Goal: Find specific page/section: Find specific page/section

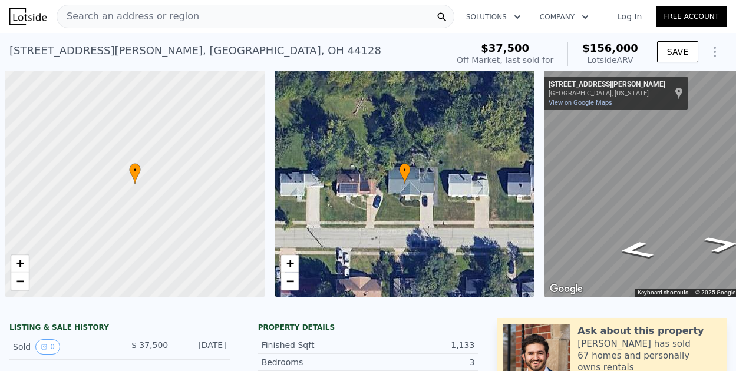
scroll to position [0, 5]
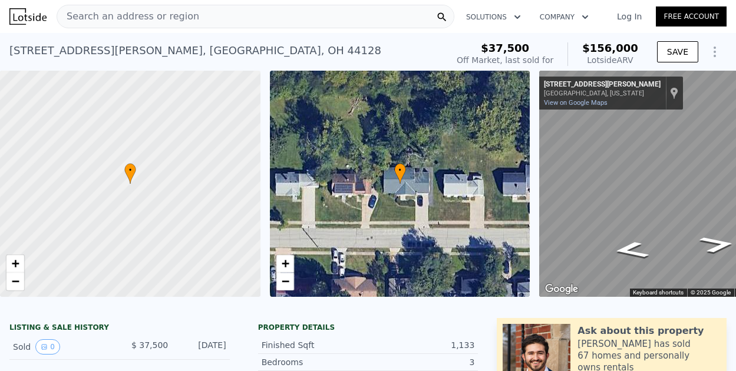
click at [620, 14] on link "Log In" at bounding box center [629, 17] width 53 height 12
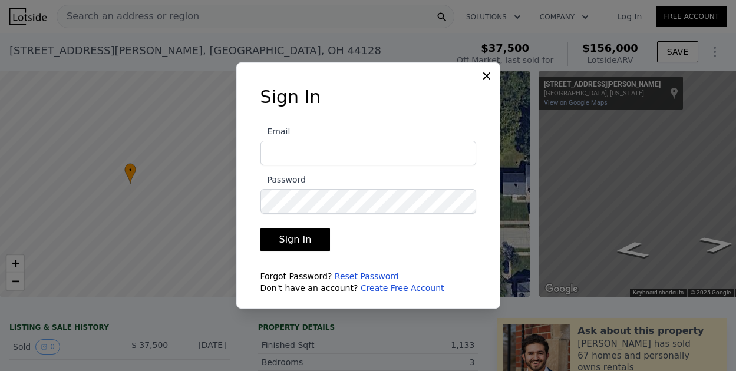
click at [316, 153] on input "Email" at bounding box center [369, 153] width 216 height 25
type input "[EMAIL_ADDRESS][DOMAIN_NAME]"
click at [287, 244] on button "Sign In" at bounding box center [296, 240] width 70 height 24
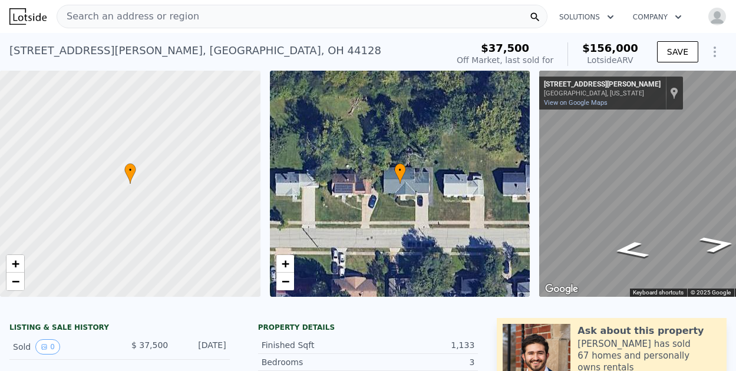
drag, startPoint x: 149, startPoint y: 9, endPoint x: 395, endPoint y: 21, distance: 246.1
click at [395, 21] on div "Search an address or region" at bounding box center [302, 17] width 491 height 24
click at [608, 30] on div "Search an address or region Solutions Company Open main menu Open user menu" at bounding box center [368, 16] width 718 height 28
click at [80, 16] on span "Search an address or region" at bounding box center [128, 16] width 142 height 14
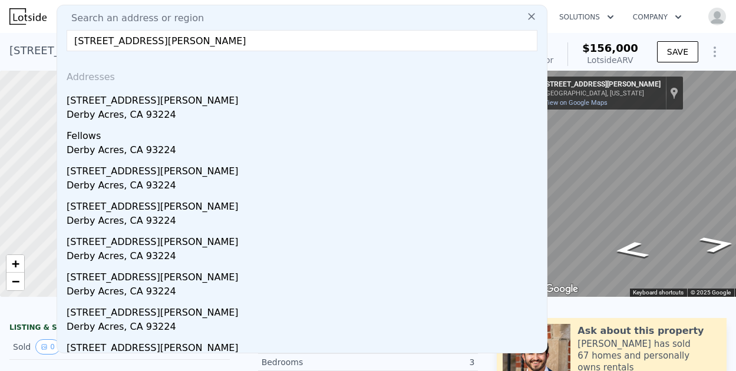
click at [176, 40] on input "[STREET_ADDRESS][PERSON_NAME]" at bounding box center [302, 40] width 471 height 21
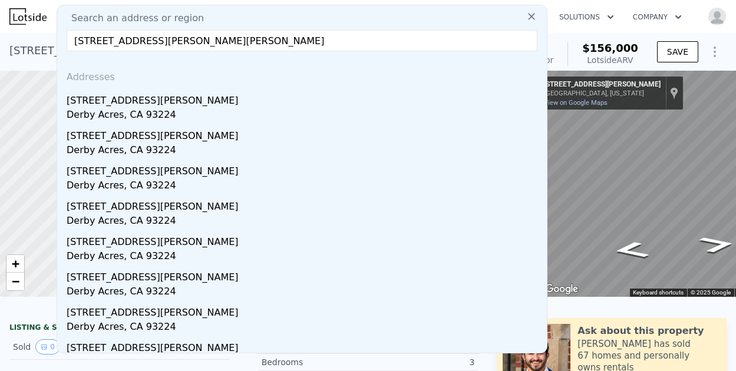
click at [223, 44] on input "[STREET_ADDRESS][PERSON_NAME][PERSON_NAME]" at bounding box center [302, 40] width 471 height 21
drag, startPoint x: 231, startPoint y: 47, endPoint x: 148, endPoint y: 47, distance: 82.6
click at [148, 47] on input "[STREET_ADDRESS][PERSON_NAME][PERSON_NAME]" at bounding box center [302, 40] width 471 height 21
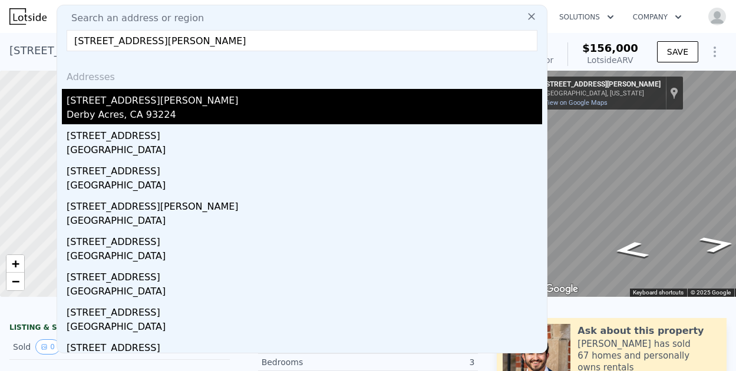
type input "[STREET_ADDRESS][PERSON_NAME]"
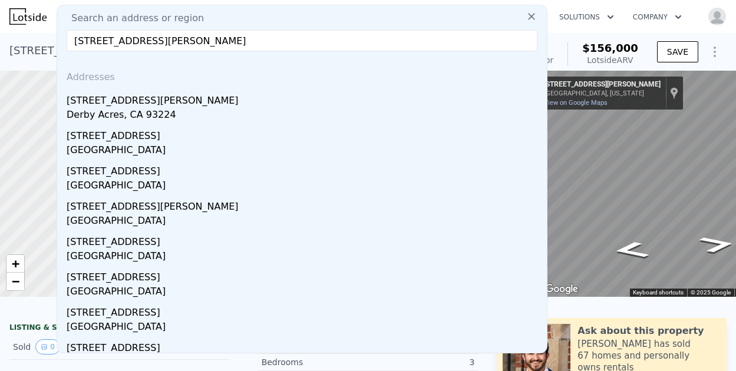
click at [120, 111] on div "Derby Acres, CA 93224" at bounding box center [305, 116] width 476 height 17
